Goal: Find specific page/section: Find specific page/section

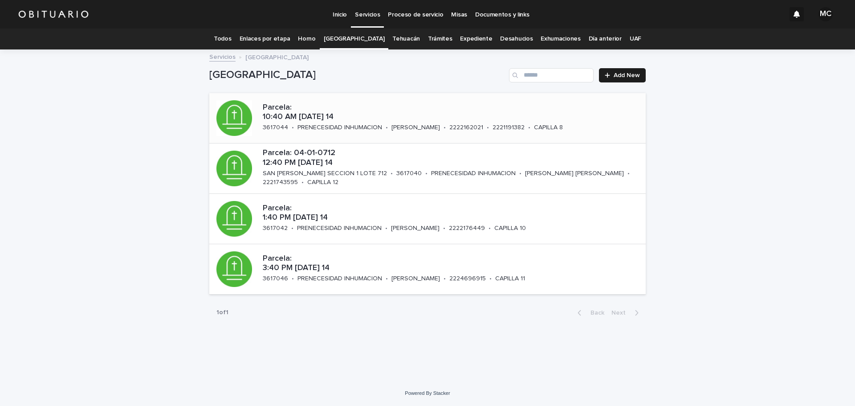
click at [346, 122] on div "PRENECESIDAD INHUMACION" at bounding box center [339, 126] width 85 height 9
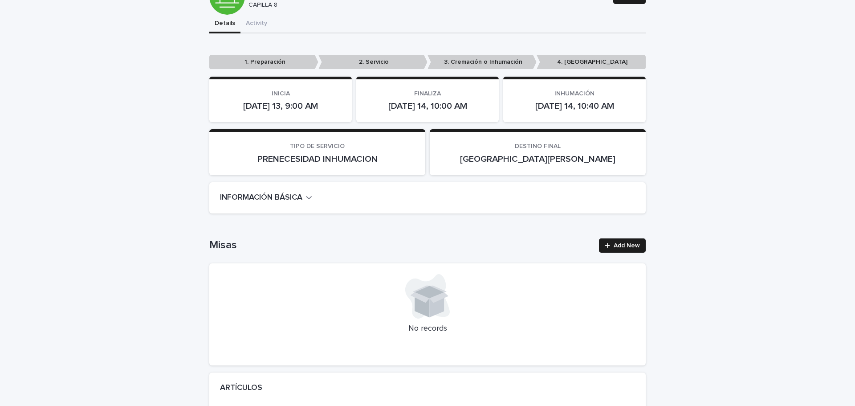
scroll to position [134, 0]
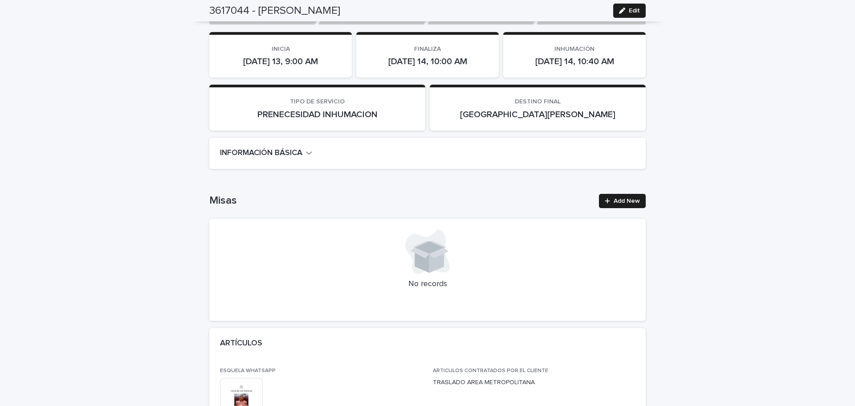
click at [304, 154] on button "INFORMACIÓN BÁSICA" at bounding box center [266, 153] width 92 height 10
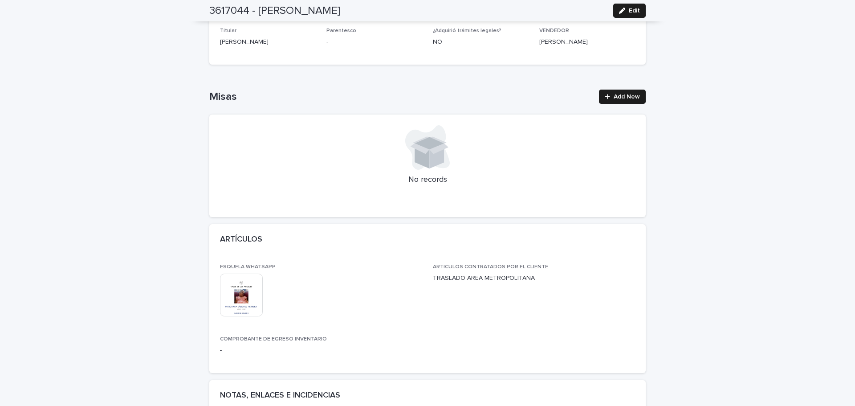
scroll to position [445, 0]
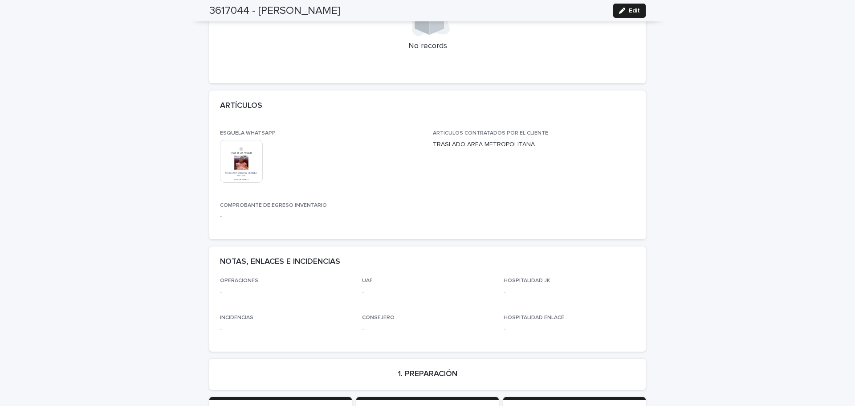
click at [242, 166] on img at bounding box center [241, 161] width 43 height 43
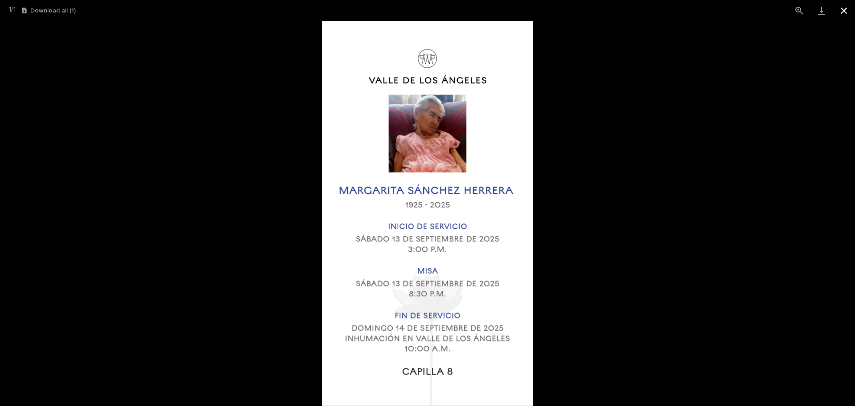
click at [847, 15] on button "Close gallery" at bounding box center [844, 10] width 22 height 21
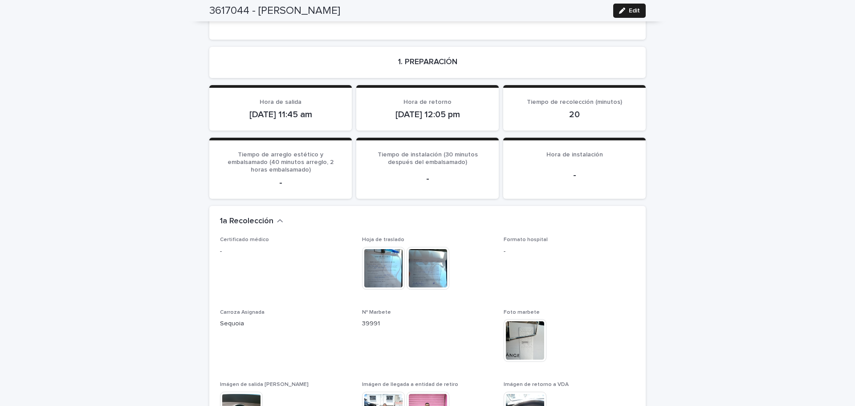
scroll to position [935, 0]
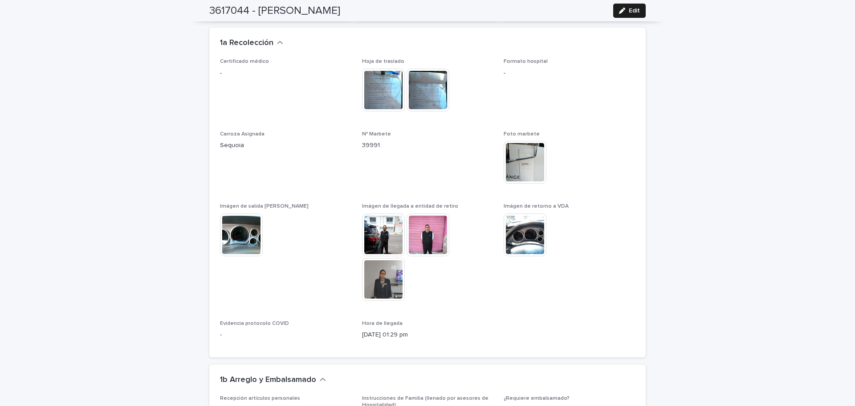
click at [385, 222] on img at bounding box center [383, 234] width 43 height 43
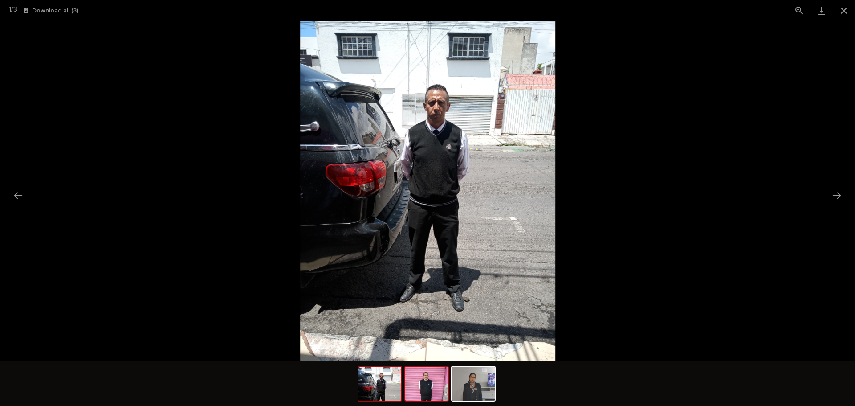
click at [426, 382] on img at bounding box center [426, 384] width 43 height 34
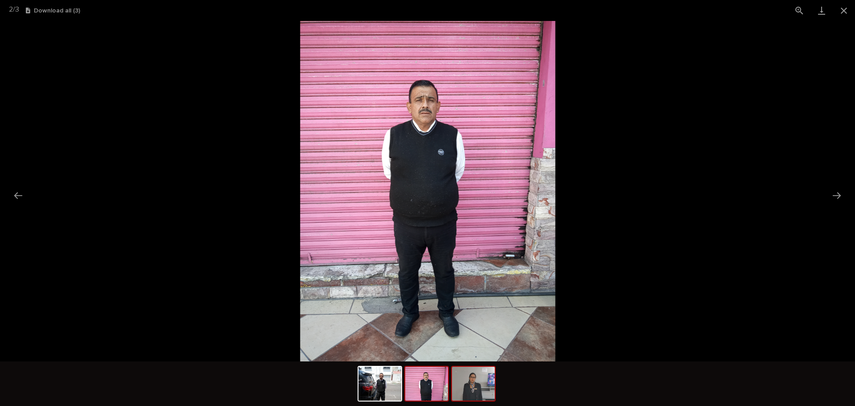
click at [477, 388] on img at bounding box center [473, 384] width 43 height 34
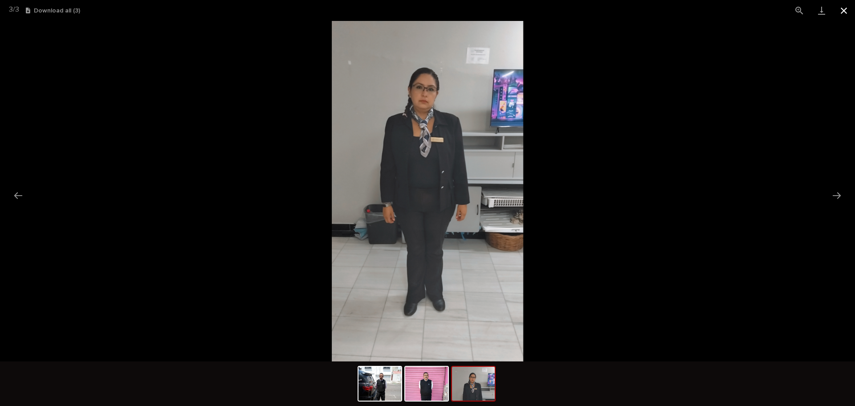
click at [844, 12] on button "Close gallery" at bounding box center [844, 10] width 22 height 21
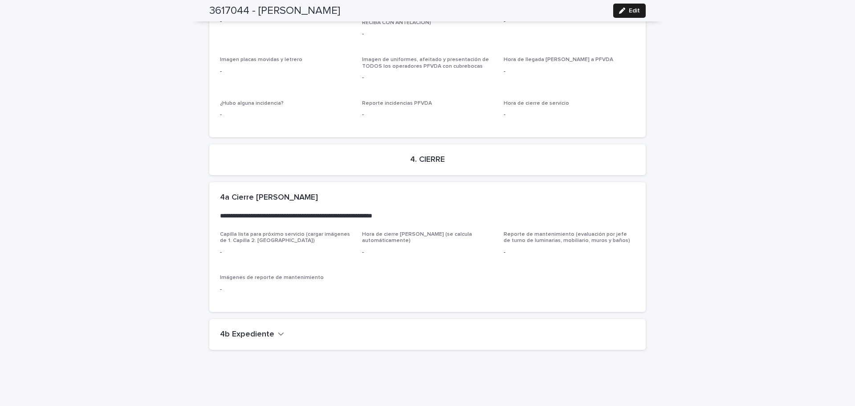
scroll to position [2196, 0]
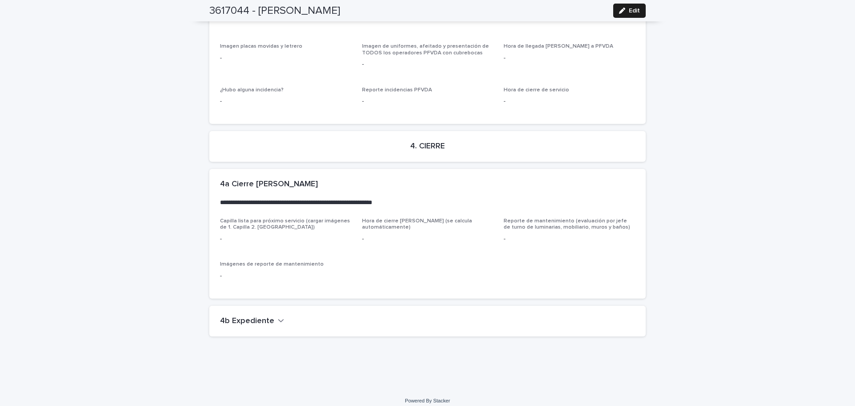
click at [269, 316] on button "4b Expediente" at bounding box center [252, 321] width 64 height 10
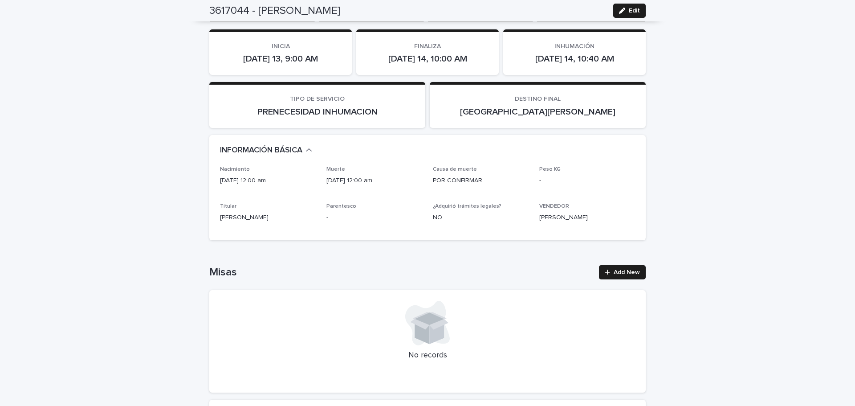
scroll to position [0, 0]
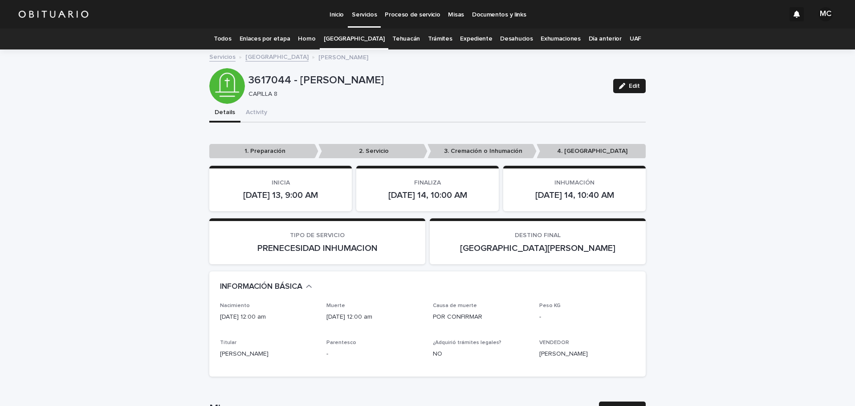
click at [277, 53] on link "[GEOGRAPHIC_DATA]" at bounding box center [276, 56] width 63 height 10
